Goal: Check status: Check status

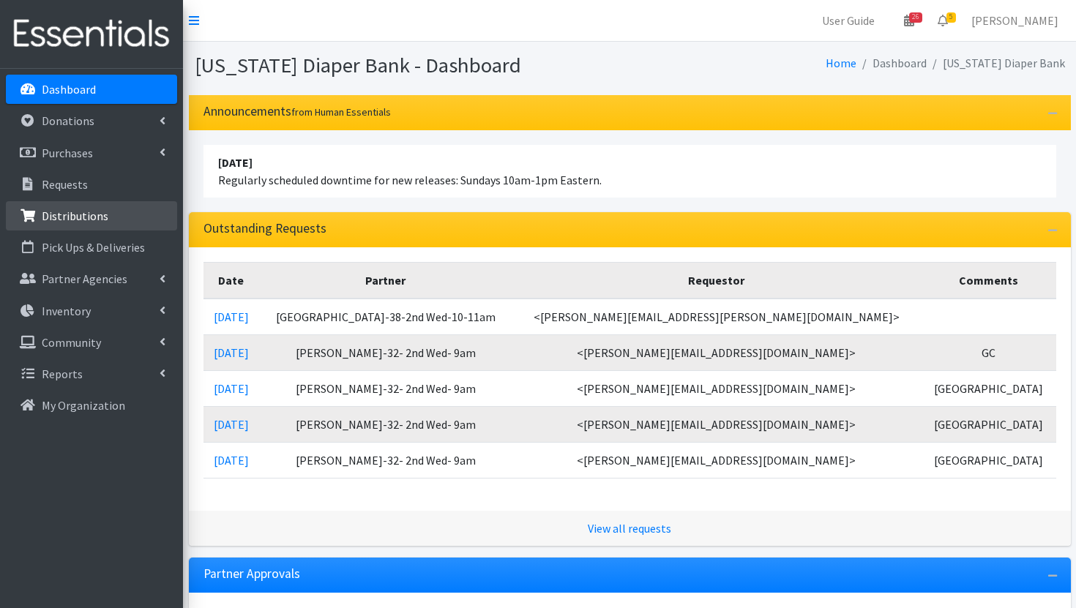
click at [114, 221] on link "Distributions" at bounding box center [91, 215] width 171 height 29
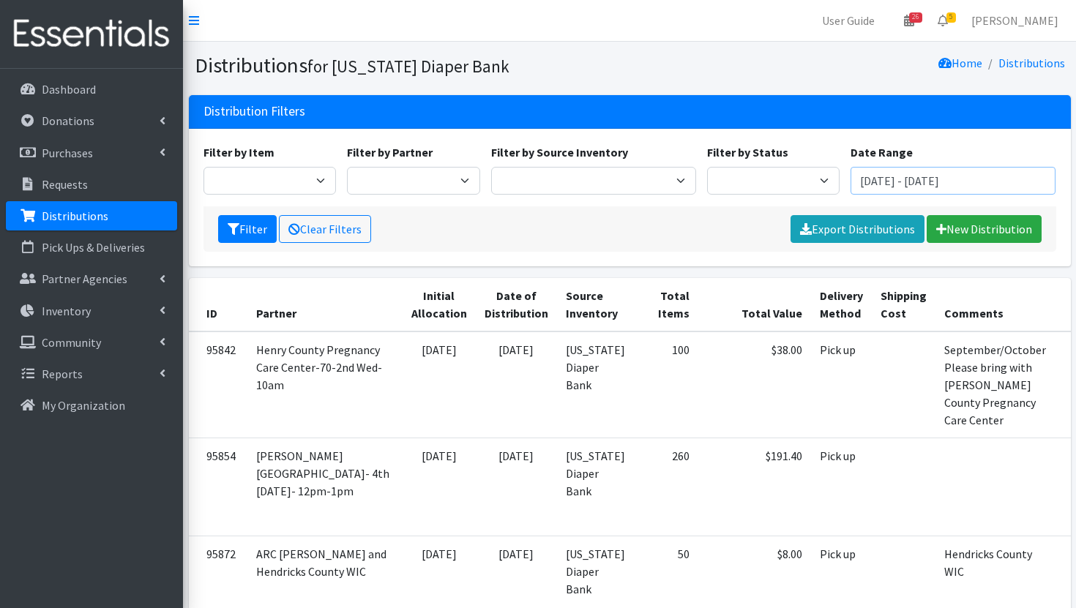
click at [906, 182] on input "July 8, 2025 - October 8, 2025" at bounding box center [952, 181] width 205 height 28
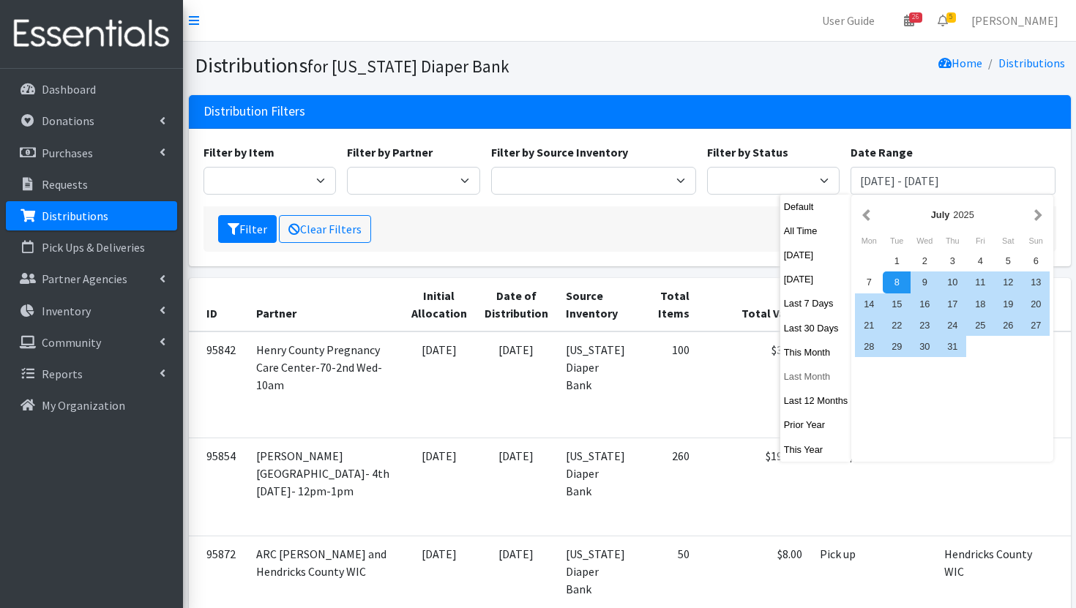
click at [815, 378] on button "Last Month" at bounding box center [816, 376] width 72 height 21
type input "August 1, 2025 - August 31, 2025"
